Goal: Task Accomplishment & Management: Manage account settings

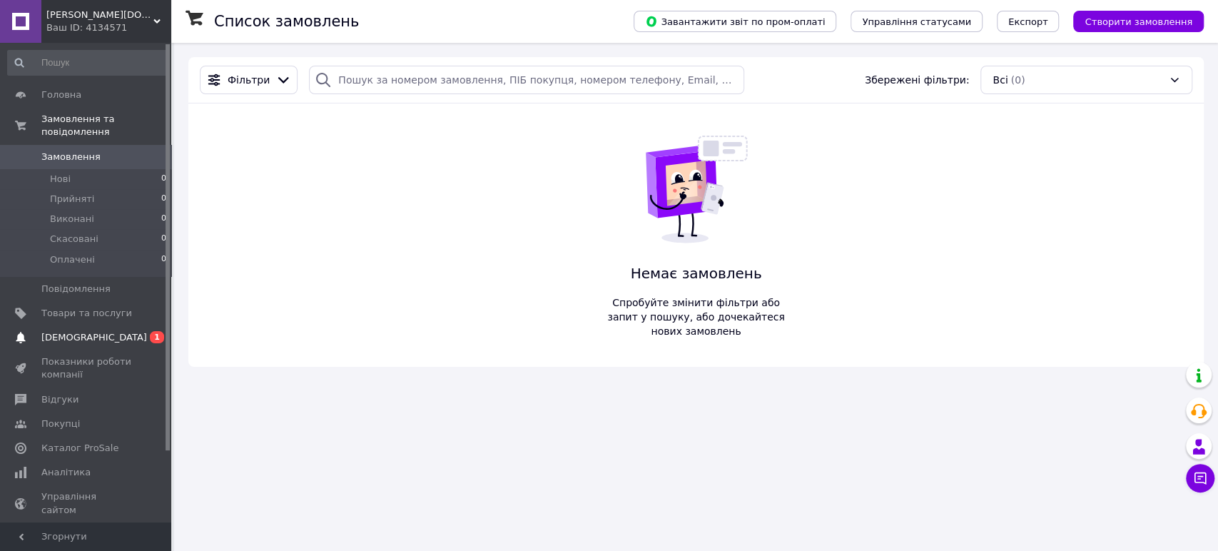
click at [100, 331] on span "[DEMOGRAPHIC_DATA]" at bounding box center [86, 337] width 91 height 13
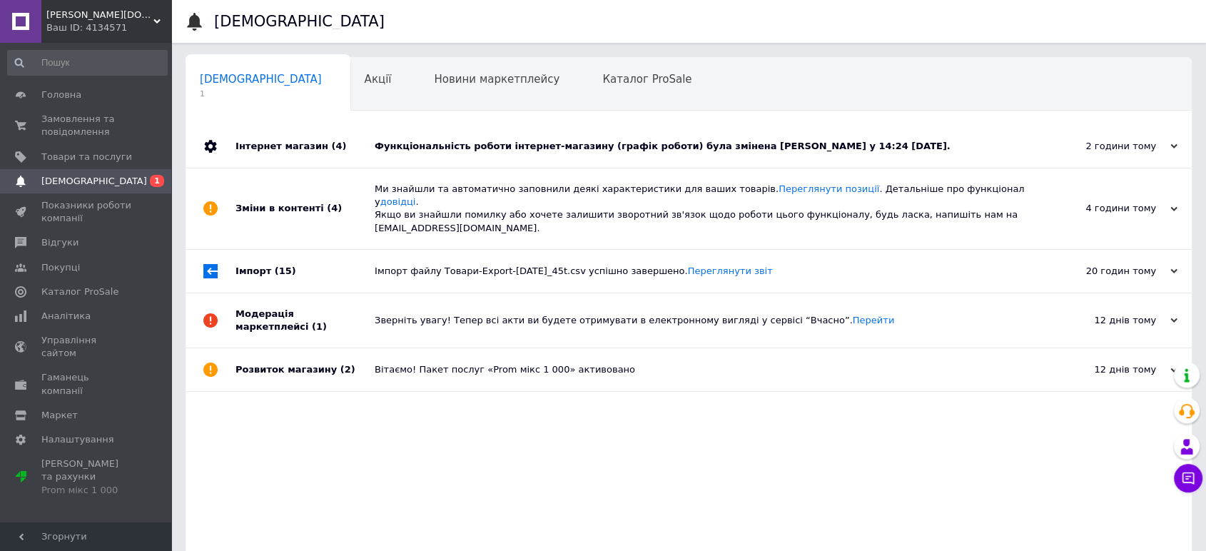
click at [634, 143] on div "Функціональність роботи інтернет-магазину (графік роботи) була змінена [PERSON_…" at bounding box center [705, 146] width 660 height 13
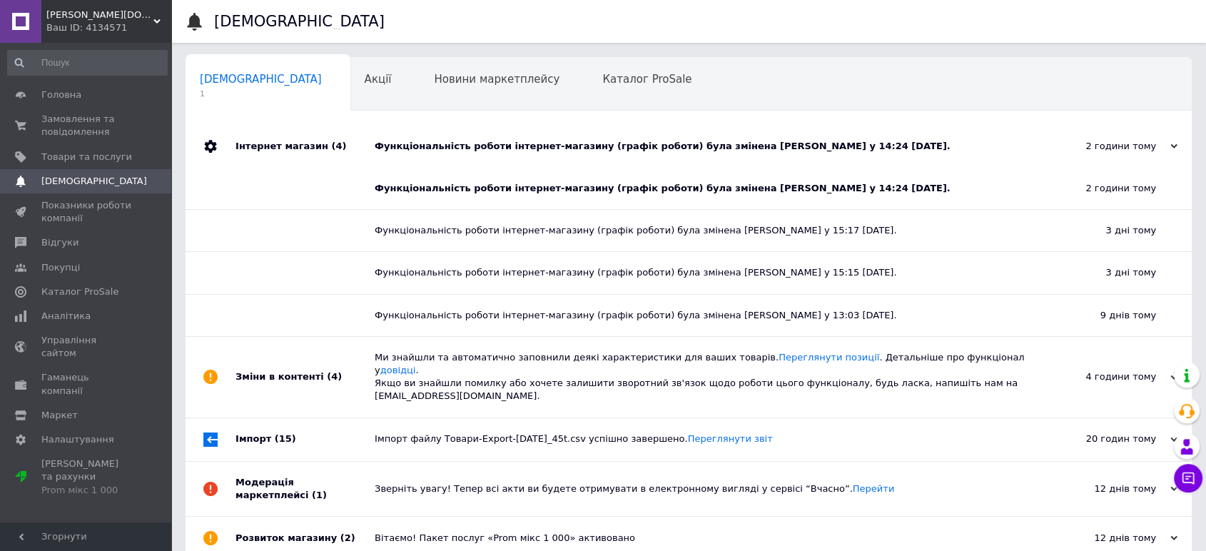
click at [642, 187] on div "Функціональність роботи інтернет-магазину (графік роботи) була змінена [PERSON_…" at bounding box center [694, 188] width 639 height 13
click at [1172, 143] on icon at bounding box center [1173, 146] width 7 height 7
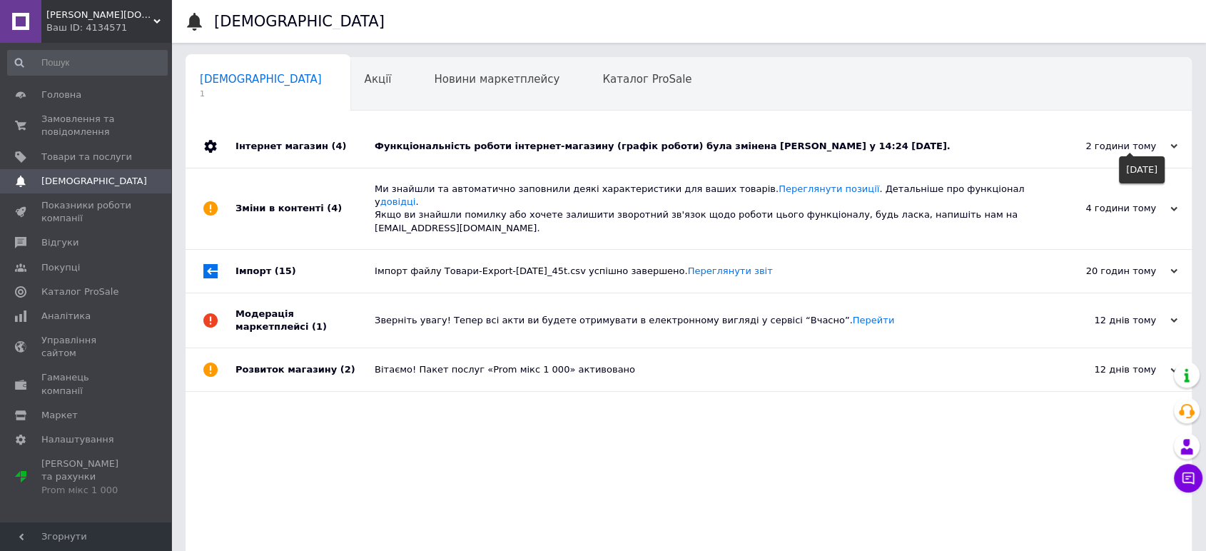
click at [1172, 144] on icon at bounding box center [1173, 146] width 7 height 7
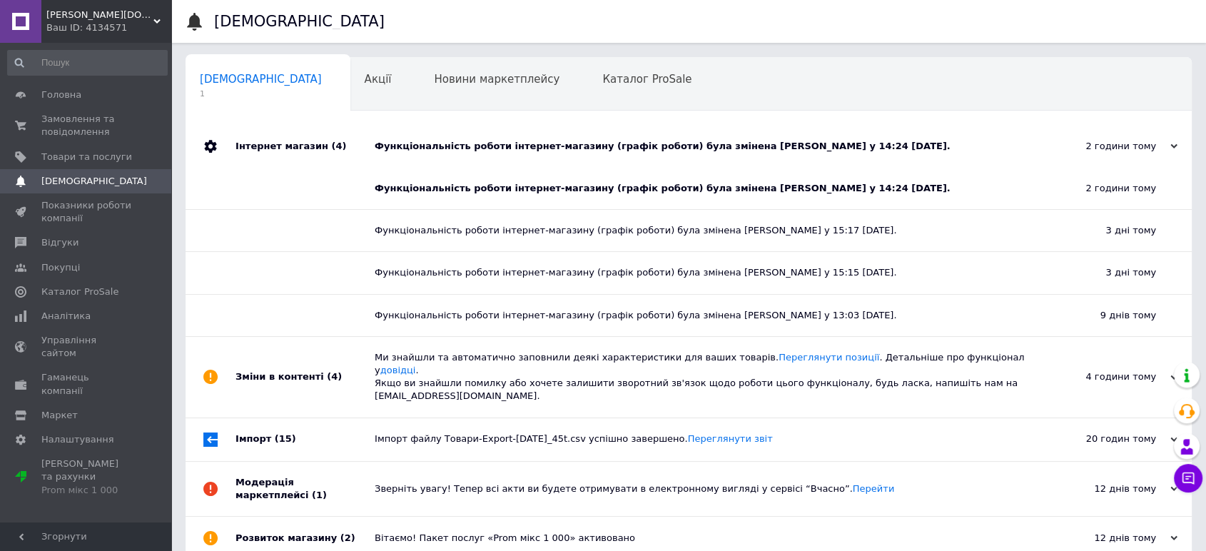
click at [545, 143] on div "Функціональність роботи інтернет-магазину (графік роботи) була змінена [PERSON_…" at bounding box center [705, 146] width 660 height 13
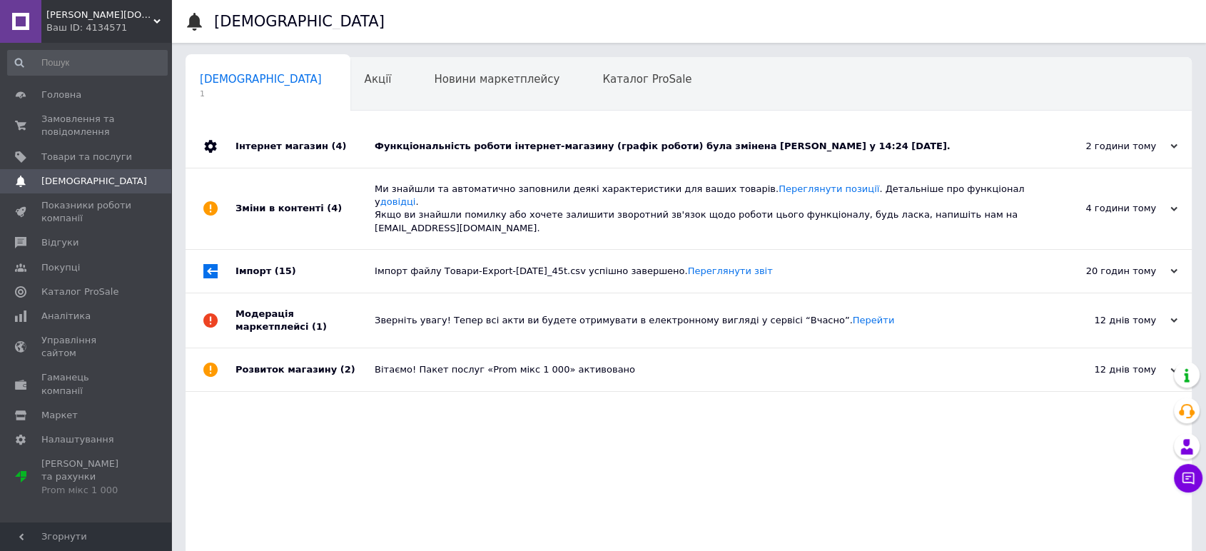
click at [545, 143] on div "Функціональність роботи інтернет-магазину (графік роботи) була змінена [PERSON_…" at bounding box center [705, 146] width 660 height 13
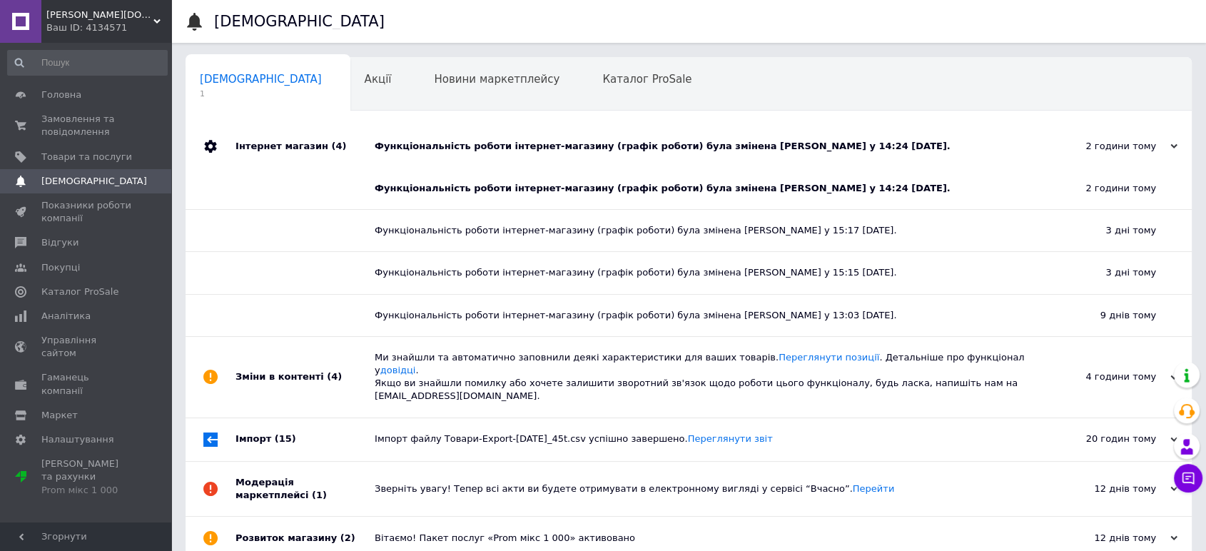
click at [614, 188] on div "Функціональність роботи інтернет-магазину (графік роботи) була змінена [PERSON_…" at bounding box center [694, 188] width 639 height 13
click at [683, 188] on div "Функціональність роботи інтернет-магазину (графік роботи) була змінена [PERSON_…" at bounding box center [694, 188] width 639 height 13
click at [68, 312] on span "Аналітика" at bounding box center [65, 316] width 49 height 13
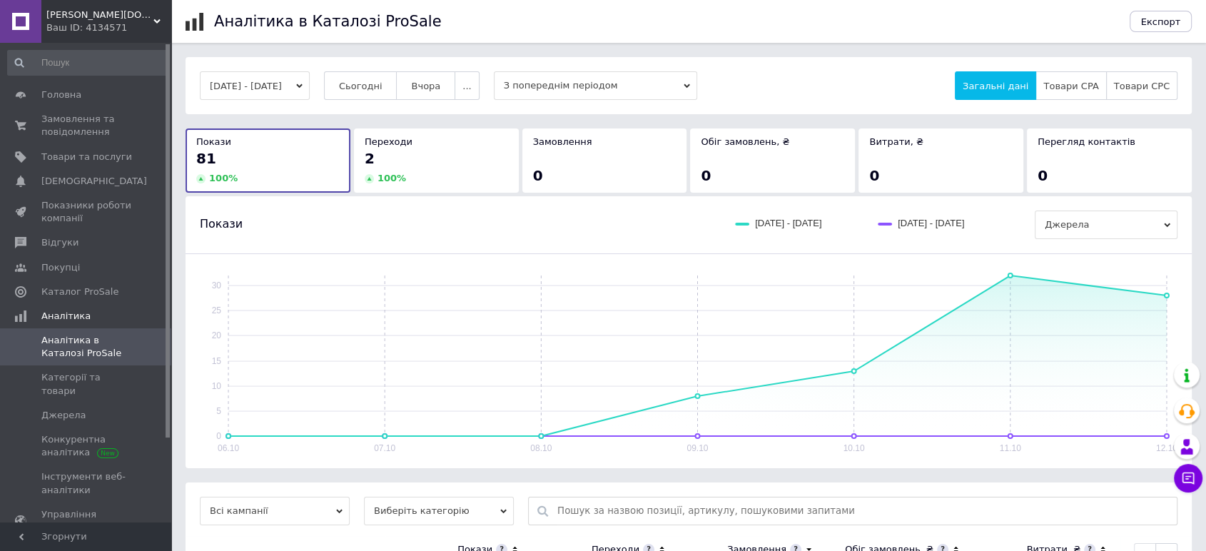
click at [482, 181] on div "100 %" at bounding box center [436, 178] width 143 height 13
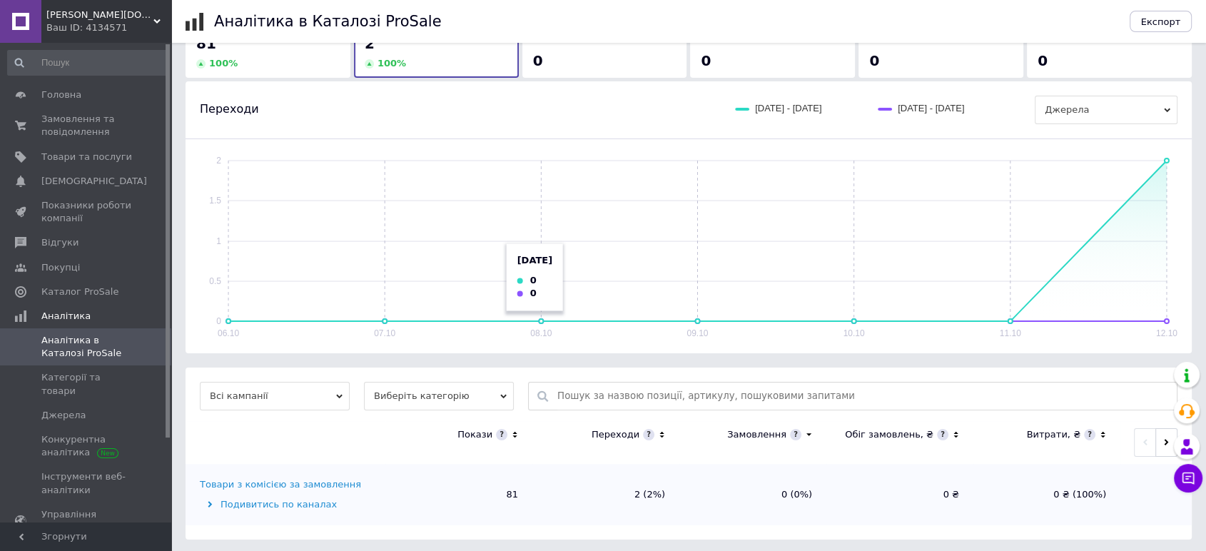
scroll to position [117, 0]
click at [427, 388] on span "Виберіть категорію" at bounding box center [439, 394] width 150 height 29
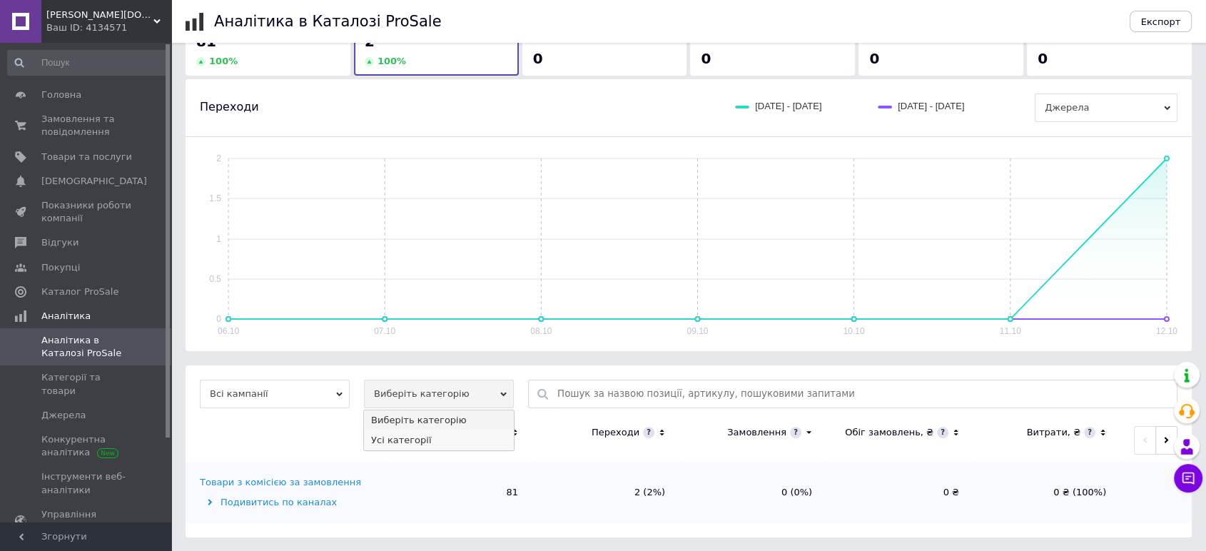
click at [424, 434] on li "Усі категорії" at bounding box center [439, 440] width 150 height 20
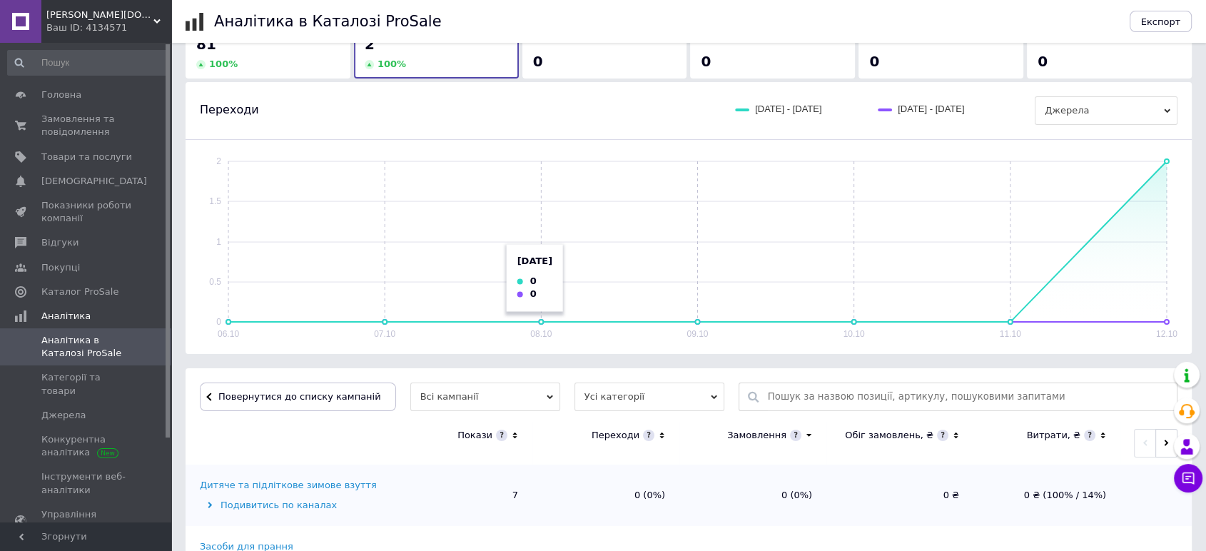
scroll to position [0, 0]
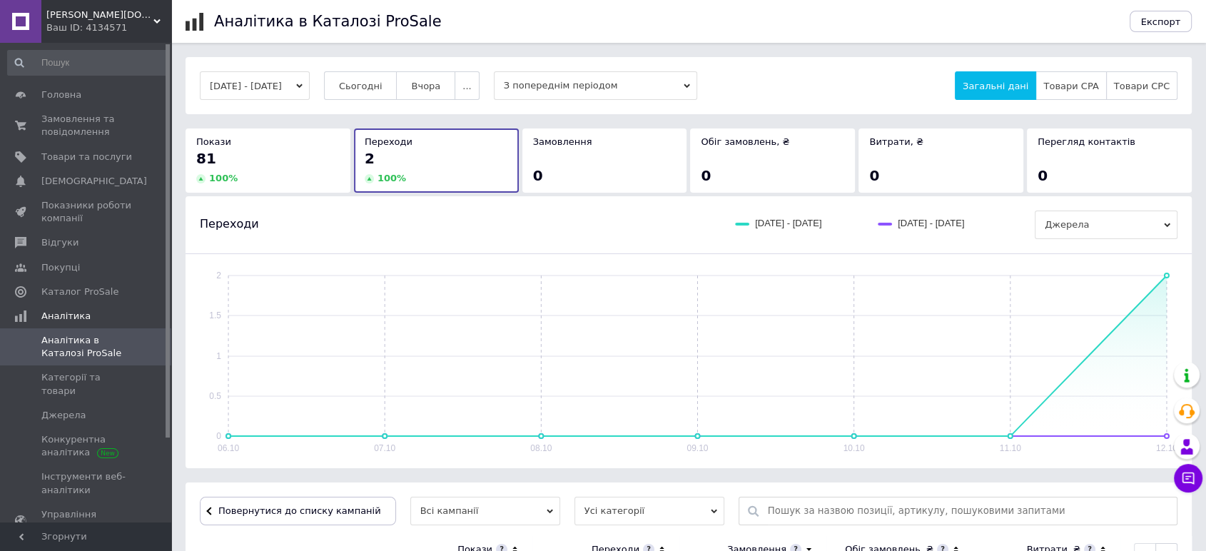
click at [148, 16] on span "[PERSON_NAME][DOMAIN_NAME]" at bounding box center [99, 15] width 107 height 13
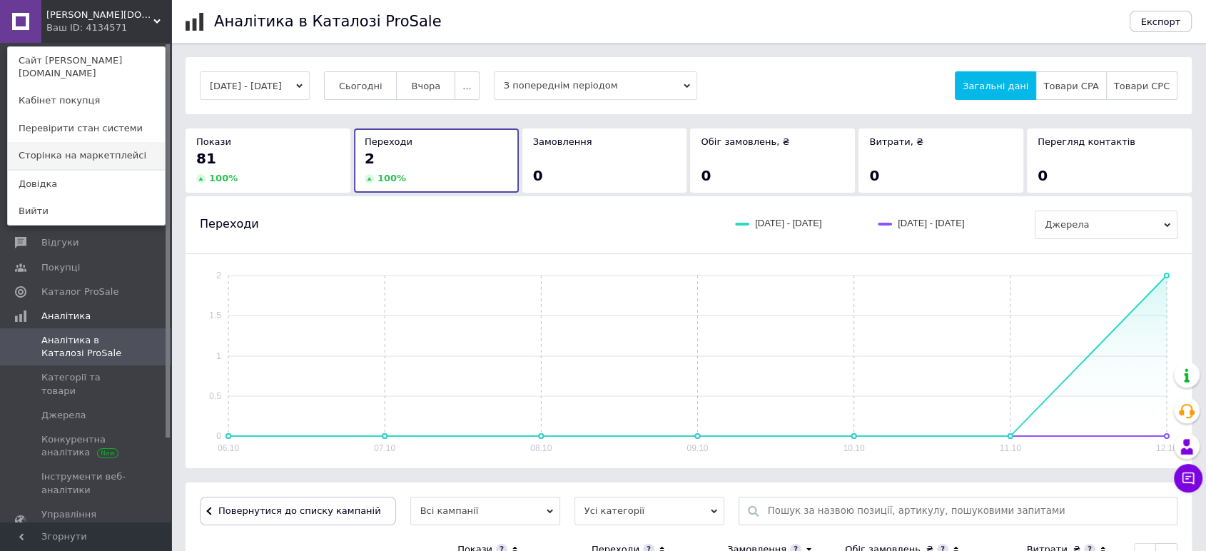
click at [112, 142] on link "Сторінка на маркетплейсі" at bounding box center [86, 155] width 157 height 27
